Goal: Task Accomplishment & Management: Use online tool/utility

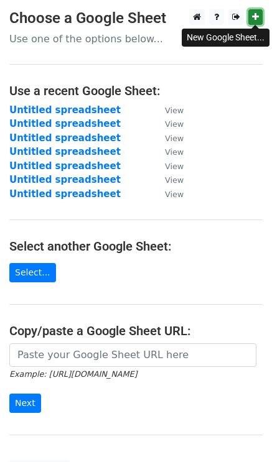
click at [260, 17] on link at bounding box center [255, 17] width 14 height 16
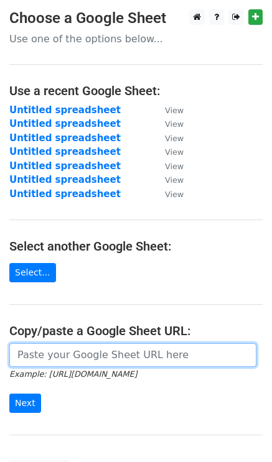
click at [49, 349] on input "url" at bounding box center [132, 355] width 247 height 24
paste input "https://docs.google.com/spreadsheets/d/1D0W2ADKEbMr-2B4dkyDQL0T7fG1EazzR0YD7HOc…"
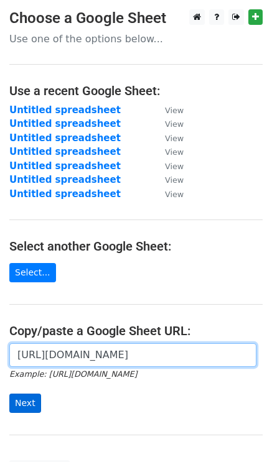
type input "https://docs.google.com/spreadsheets/d/1D0W2ADKEbMr-2B4dkyDQL0T7fG1EazzR0YD7HOc…"
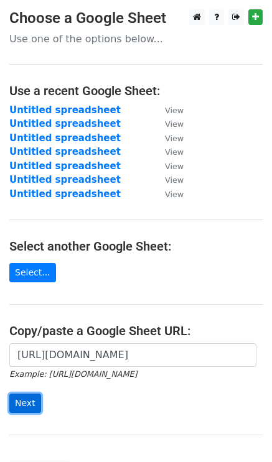
click at [26, 395] on input "Next" at bounding box center [25, 402] width 32 height 19
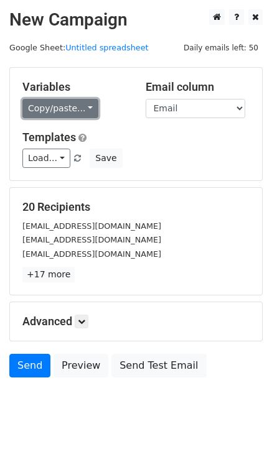
click at [65, 105] on link "Copy/paste..." at bounding box center [60, 108] width 76 height 19
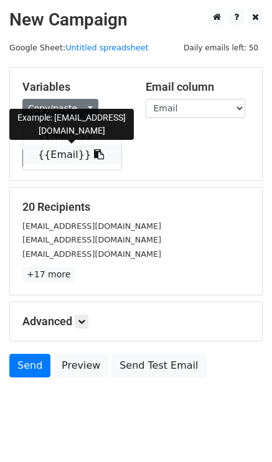
click at [67, 152] on link "{{Email}}" at bounding box center [72, 155] width 98 height 20
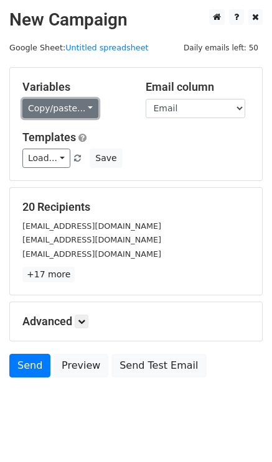
click at [47, 109] on link "Copy/paste..." at bounding box center [60, 108] width 76 height 19
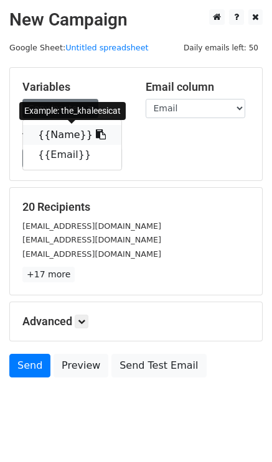
click at [61, 137] on link "{{Name}}" at bounding box center [72, 135] width 98 height 20
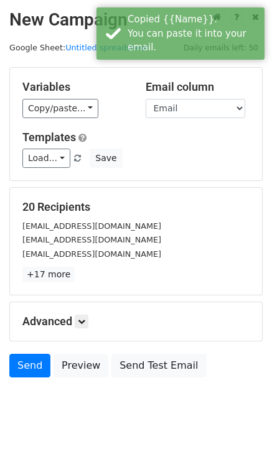
click at [140, 150] on div "Load... No templates saved Save" at bounding box center [135, 158] width 245 height 19
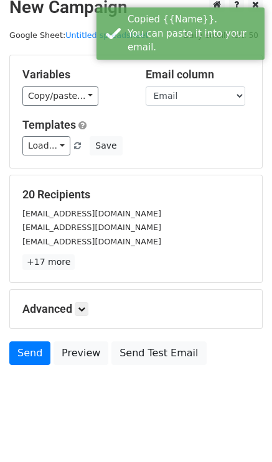
scroll to position [18, 0]
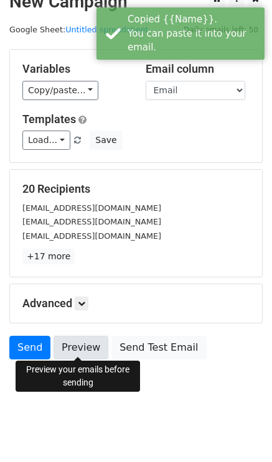
click at [79, 337] on link "Preview" at bounding box center [80, 348] width 55 height 24
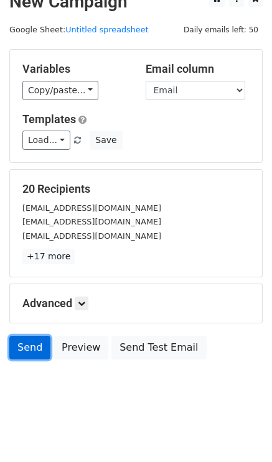
click at [32, 341] on link "Send" at bounding box center [29, 348] width 41 height 24
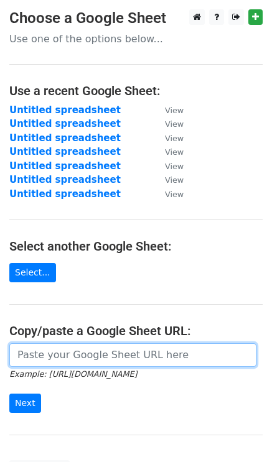
click at [36, 347] on input "url" at bounding box center [132, 355] width 247 height 24
paste input "https://docs.google.com/spreadsheets/d/1D0W2ADKEbMr-2B4dkyDQL0T7fG1EazzR0YD7HOc…"
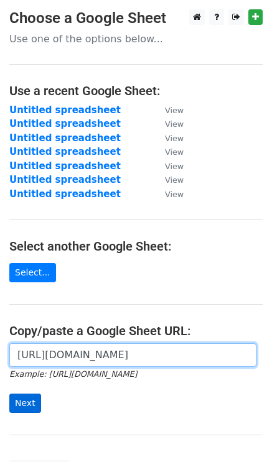
type input "https://docs.google.com/spreadsheets/d/1D0W2ADKEbMr-2B4dkyDQL0T7fG1EazzR0YD7HOc…"
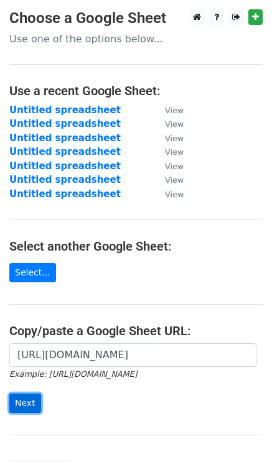
scroll to position [0, 0]
click at [32, 398] on input "Next" at bounding box center [25, 402] width 32 height 19
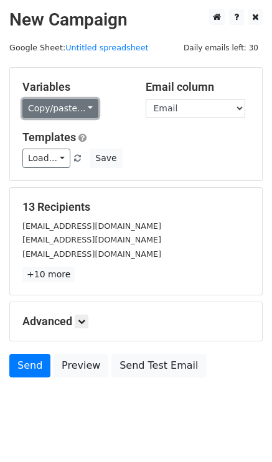
click at [53, 110] on link "Copy/paste..." at bounding box center [60, 108] width 76 height 19
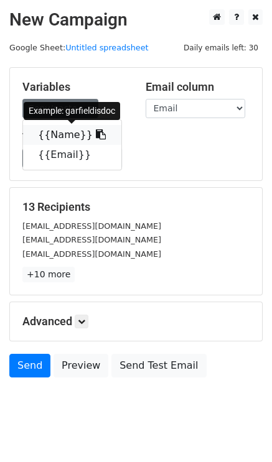
click at [62, 139] on link "{{Name}}" at bounding box center [72, 135] width 98 height 20
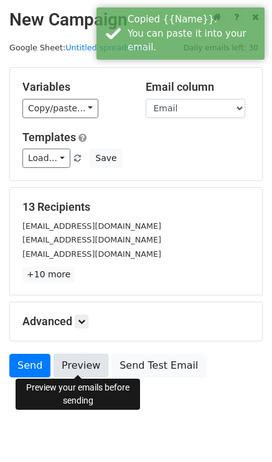
click at [73, 362] on link "Preview" at bounding box center [80, 366] width 55 height 24
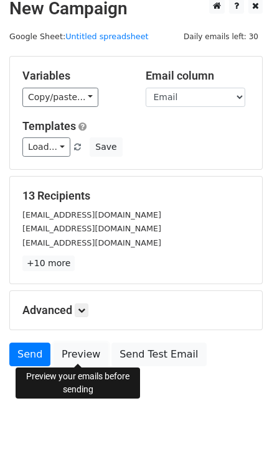
scroll to position [18, 0]
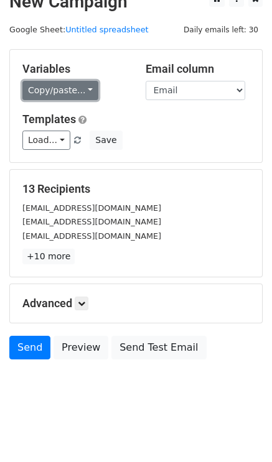
click at [53, 94] on link "Copy/paste..." at bounding box center [60, 90] width 76 height 19
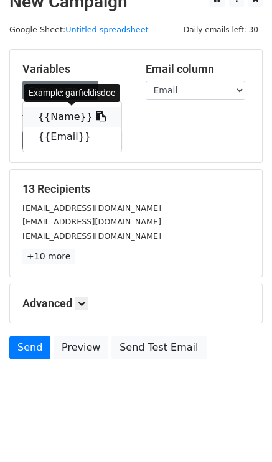
click at [60, 114] on link "{{Name}}" at bounding box center [72, 117] width 98 height 20
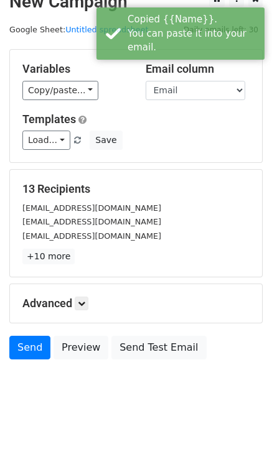
click at [154, 139] on div "Load... No templates saved Save" at bounding box center [135, 139] width 245 height 19
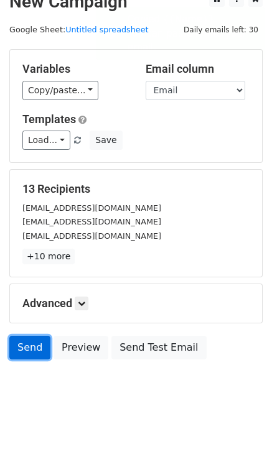
click at [31, 346] on link "Send" at bounding box center [29, 348] width 41 height 24
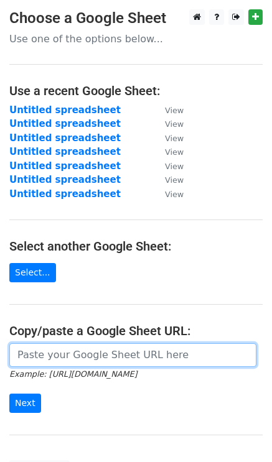
click at [42, 353] on input "url" at bounding box center [132, 355] width 247 height 24
paste input "https://docs.google.com/spreadsheets/d/1D0W2ADKEbMr-2B4dkyDQL0T7fG1EazzR0YD7HOc…"
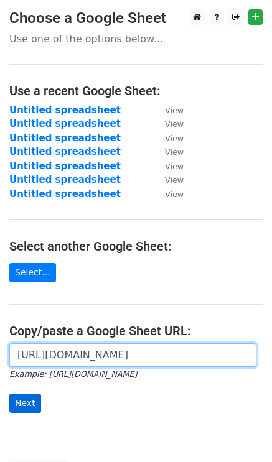
type input "https://docs.google.com/spreadsheets/d/1D0W2ADKEbMr-2B4dkyDQL0T7fG1EazzR0YD7HOc…"
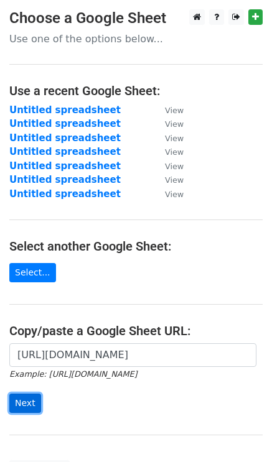
click at [20, 403] on input "Next" at bounding box center [25, 402] width 32 height 19
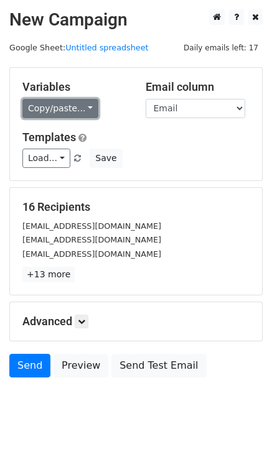
click at [49, 105] on link "Copy/paste..." at bounding box center [60, 108] width 76 height 19
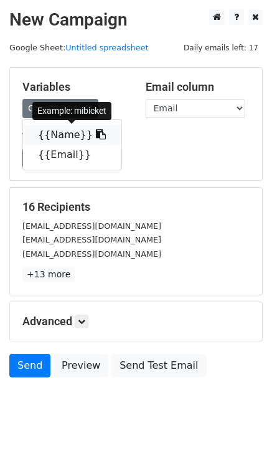
click at [68, 137] on link "{{Name}}" at bounding box center [72, 135] width 98 height 20
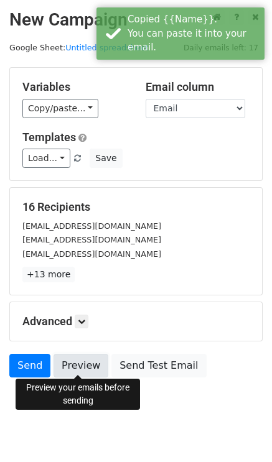
click at [73, 367] on link "Preview" at bounding box center [80, 366] width 55 height 24
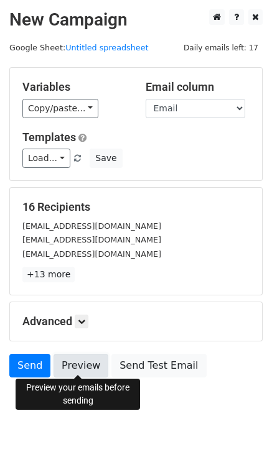
click at [88, 359] on link "Preview" at bounding box center [80, 366] width 55 height 24
click at [68, 357] on link "Preview" at bounding box center [80, 366] width 55 height 24
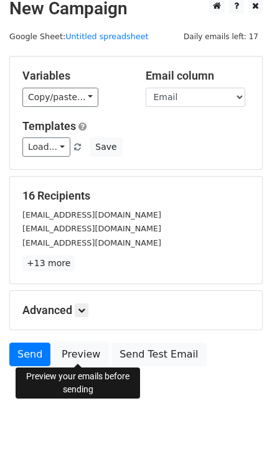
scroll to position [18, 0]
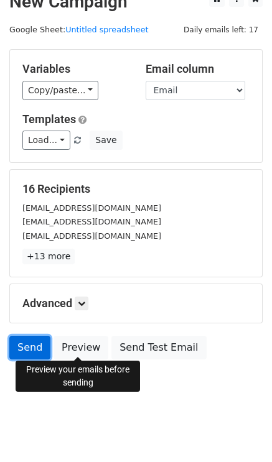
click at [37, 345] on link "Send" at bounding box center [29, 348] width 41 height 24
